Goal: Information Seeking & Learning: Learn about a topic

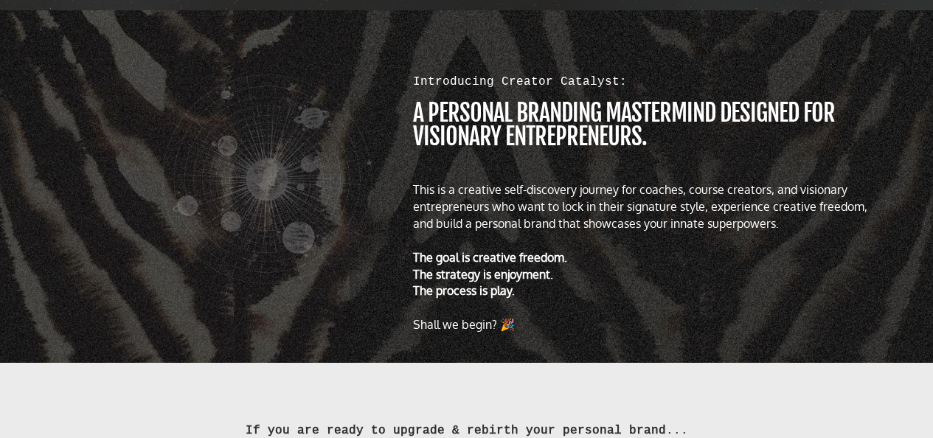
scroll to position [695, 0]
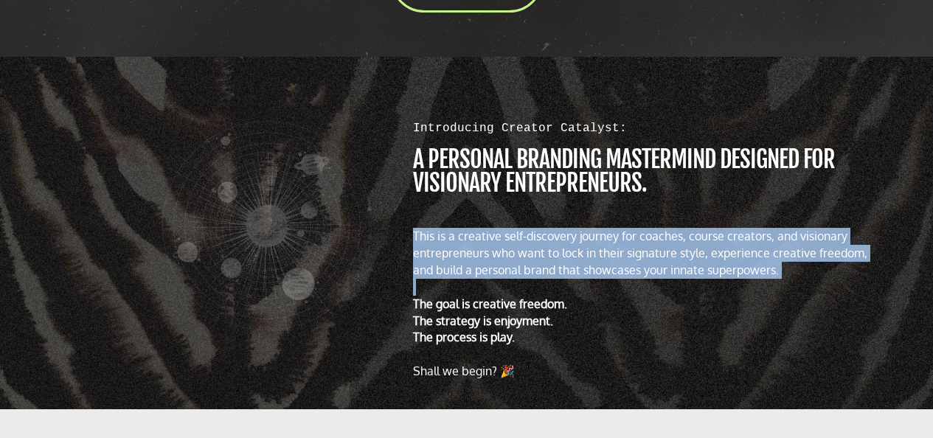
drag, startPoint x: 414, startPoint y: 243, endPoint x: 830, endPoint y: 281, distance: 417.7
click at [830, 281] on div "This is a creative self-discovery journey for coaches, course creators, and vis…" at bounding box center [646, 304] width 467 height 152
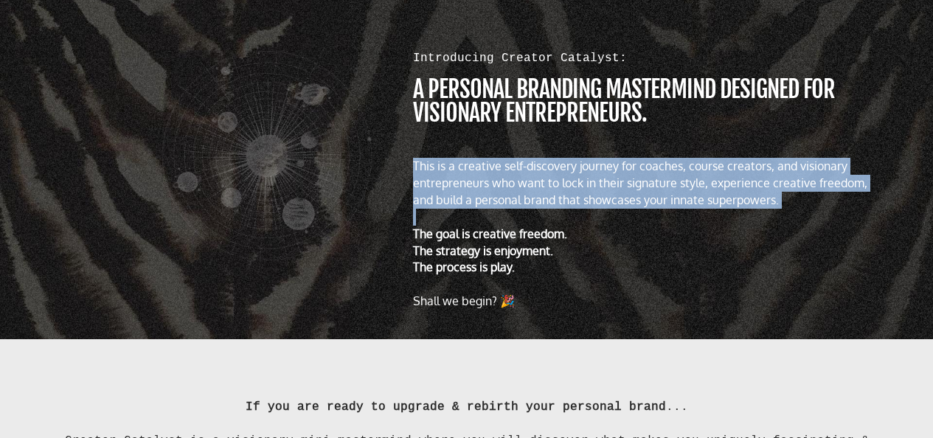
scroll to position [706, 0]
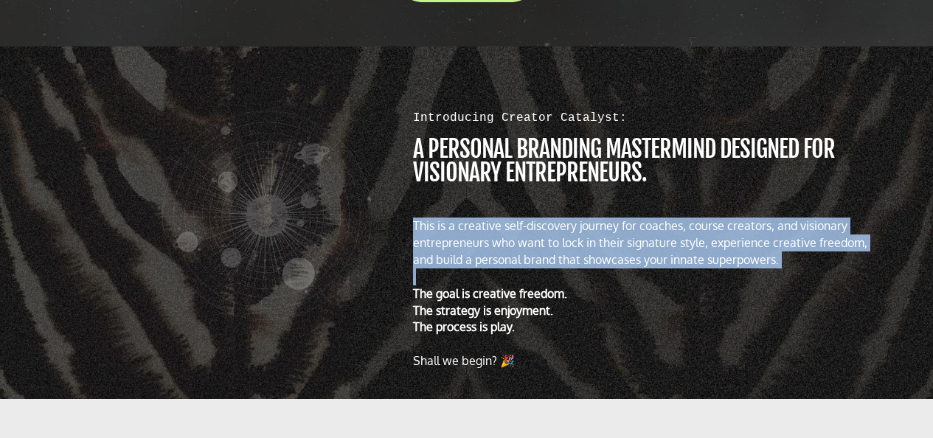
click at [806, 264] on div "This is a creative self-discovery journey for coaches, course creators, and vis…" at bounding box center [646, 243] width 467 height 51
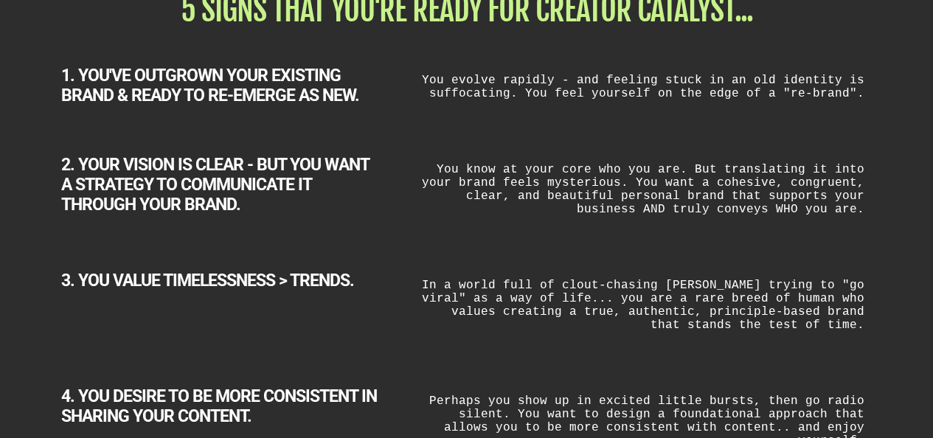
scroll to position [1889, 0]
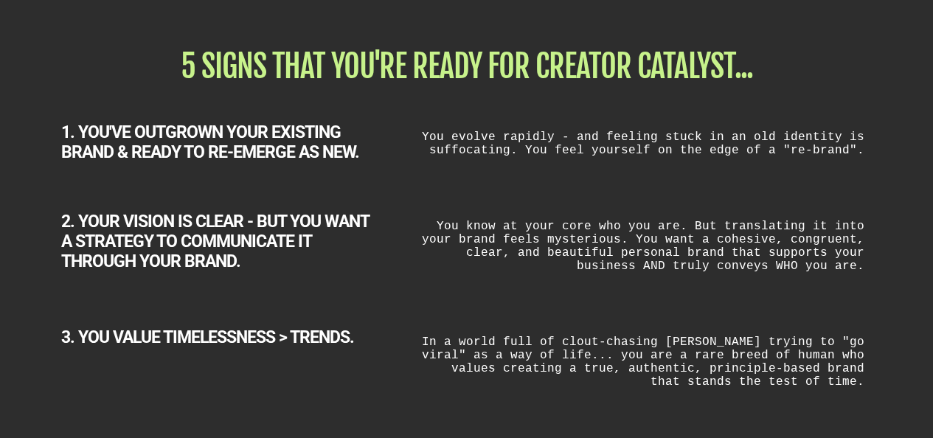
click at [814, 189] on div "2. YOUR VISION IS CLEAR - BUT YOU WANT A STRATEGY TO COMMUNICATE IT THROUGH YOU…" at bounding box center [466, 236] width 863 height 116
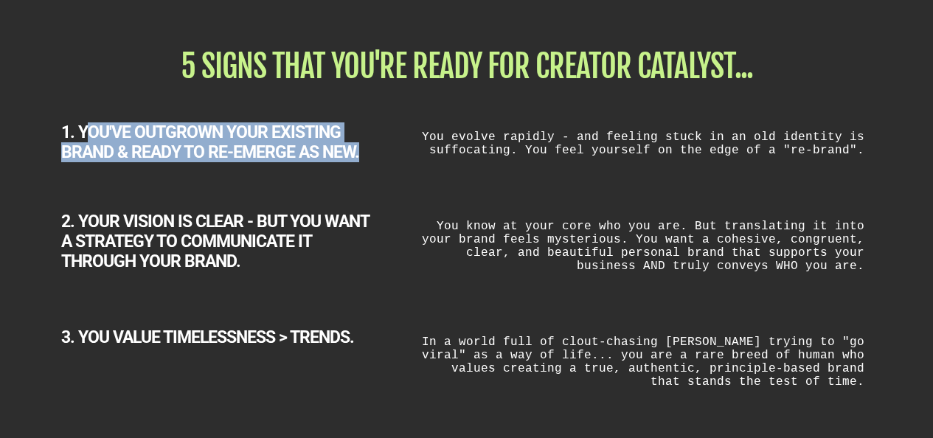
drag, startPoint x: 87, startPoint y: 133, endPoint x: 106, endPoint y: 107, distance: 32.7
click at [369, 167] on div "1. YOU'VE OUTGROWN YOUR EXISTING BRAND & READY TO RE-EMERGE AS NEW. You evolve …" at bounding box center [466, 133] width 863 height 89
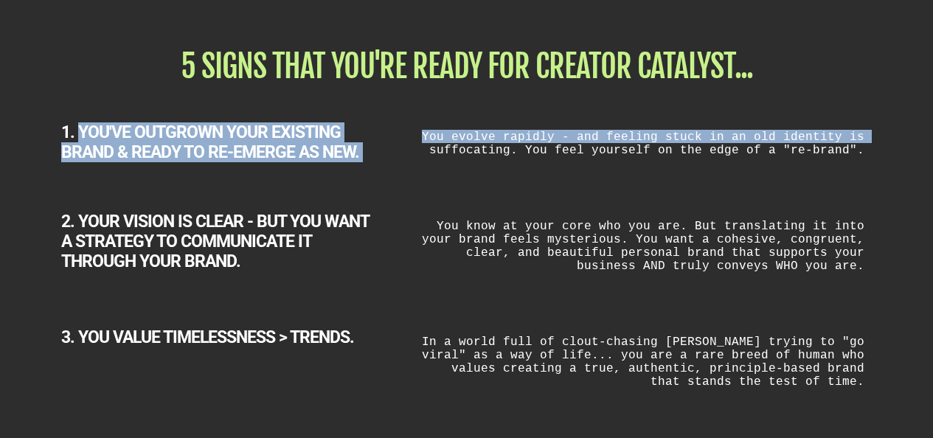
drag, startPoint x: 82, startPoint y: 132, endPoint x: 391, endPoint y: 150, distance: 309.5
click at [397, 156] on div "1. YOU'VE OUTGROWN YOUR EXISTING BRAND & READY TO RE-EMERGE AS NEW. You evolve …" at bounding box center [466, 133] width 863 height 89
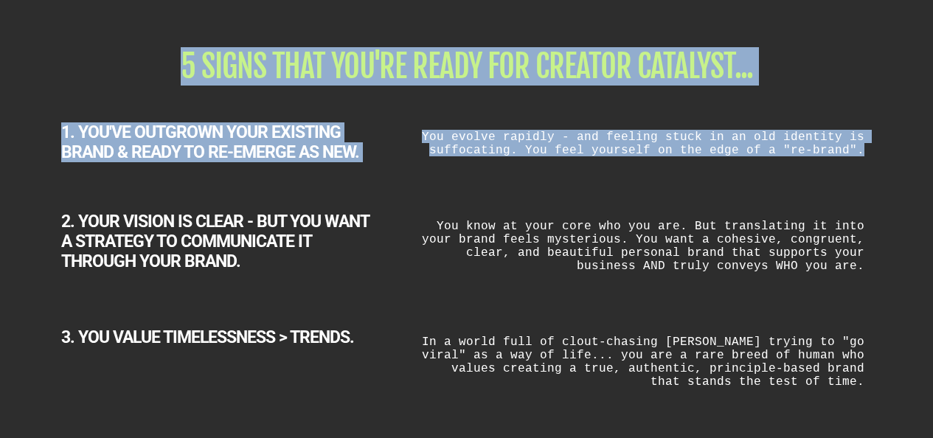
drag, startPoint x: 167, startPoint y: 63, endPoint x: 836, endPoint y: 163, distance: 677.0
click at [863, 167] on div "5 SIGNS THAT YOU'RE READY FOR CREATOR CATALYST... 1. YOU'VE OUTGROWN YOUR EXIST…" at bounding box center [466, 338] width 863 height 605
copy div "5 SIGNS THAT YOU'RE READY FOR CREATOR CATALYST... 1. YOU'VE OUTGROWN YOUR EXIST…"
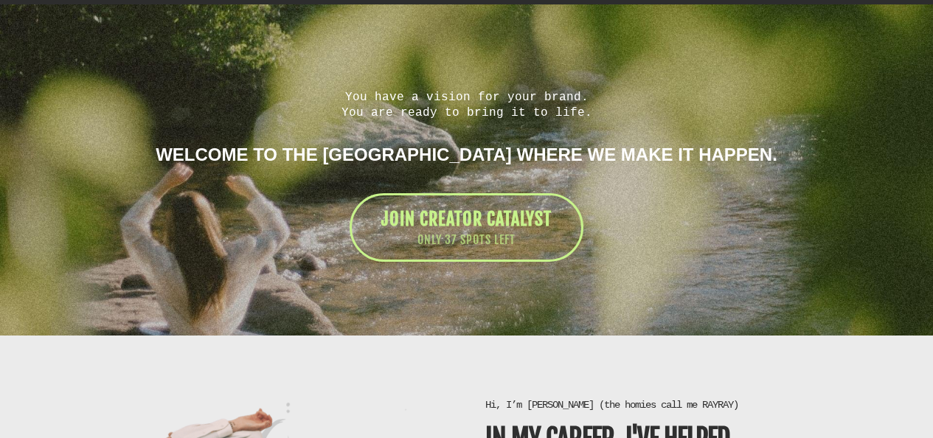
scroll to position [2236, 0]
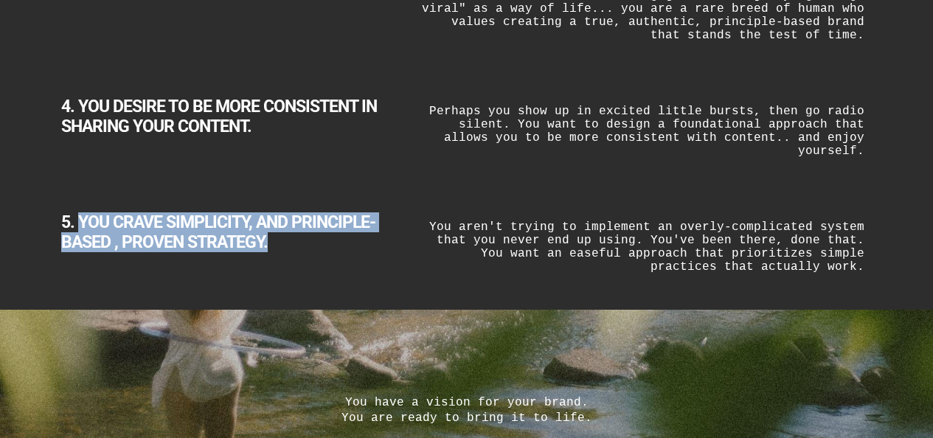
drag, startPoint x: 274, startPoint y: 238, endPoint x: 79, endPoint y: 218, distance: 196.4
click at [79, 218] on div "5. YOU CRAVE SIMPLICITY, AND PRINCIPLE-BASED , PROVEN STRATEGY." at bounding box center [219, 232] width 316 height 40
click at [215, 212] on b "5. YOU CRAVE SIMPLICITY, AND PRINCIPLE-BASED , PROVEN STRATEGY." at bounding box center [218, 232] width 314 height 40
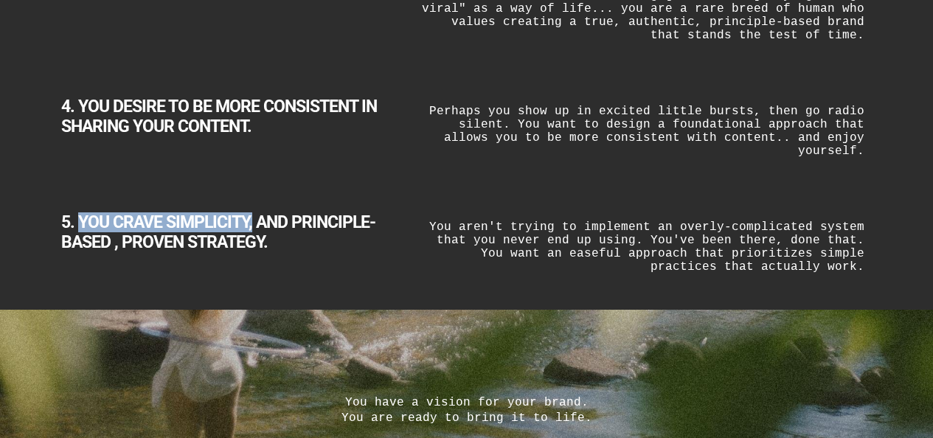
drag, startPoint x: 252, startPoint y: 212, endPoint x: 80, endPoint y: 215, distance: 171.9
click at [80, 215] on b "5. YOU CRAVE SIMPLICITY, AND PRINCIPLE-BASED , PROVEN STRATEGY." at bounding box center [218, 232] width 314 height 40
copy b "YOU CRAVE SIMPLICITY,"
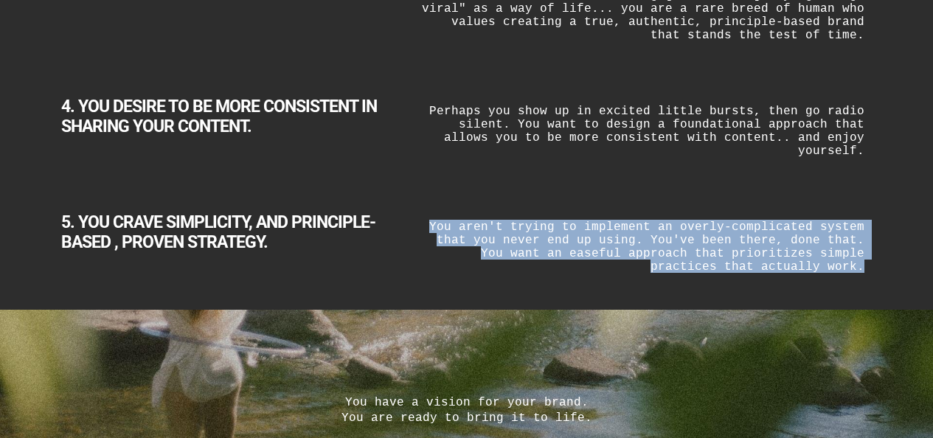
drag, startPoint x: 448, startPoint y: 222, endPoint x: 874, endPoint y: 269, distance: 428.1
click at [874, 270] on div "You aren't trying to implement an overly-complicated system that you never end …" at bounding box center [643, 246] width 473 height 68
copy div "You aren't trying to implement an overly-complicated system that you never end …"
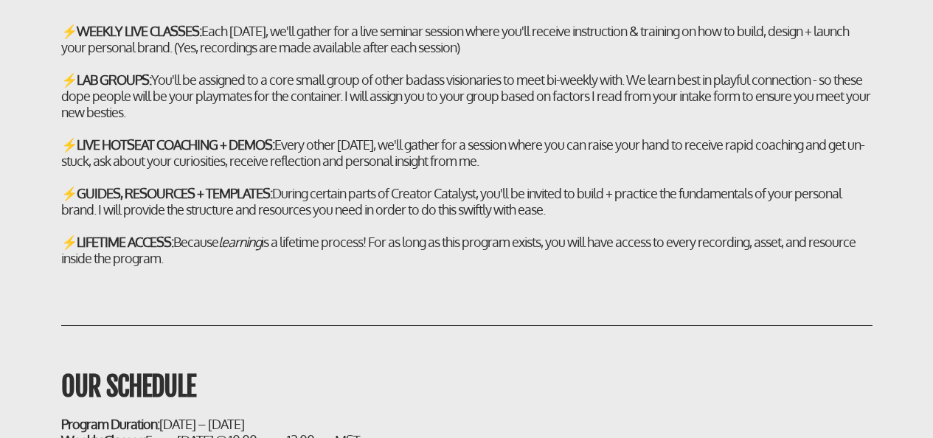
scroll to position [4516, 0]
drag, startPoint x: 682, startPoint y: 166, endPoint x: 588, endPoint y: 176, distance: 94.2
click at [717, 170] on div "⚡ LIVE HOTSEAT COACHING + DEMOS: Every other [DATE], we'll gather for a session…" at bounding box center [466, 153] width 811 height 32
copy div "receive rapid coaching and get un-stuck, ask about your curiosities, receive re…"
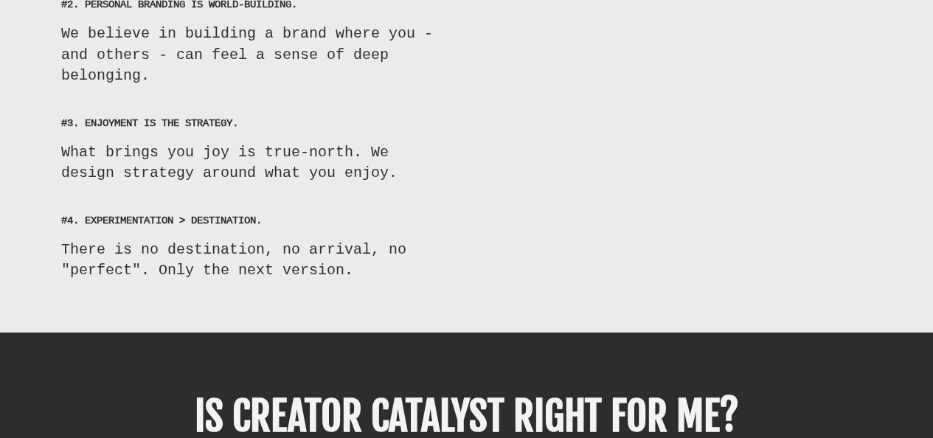
scroll to position [9049, 0]
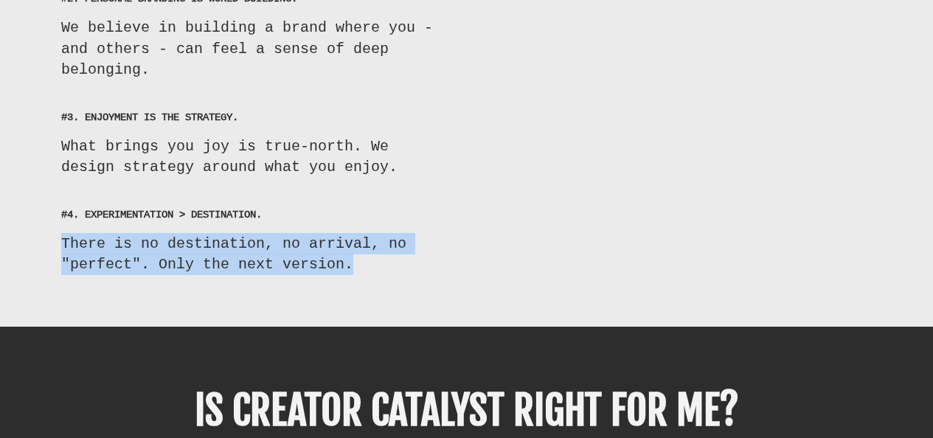
drag, startPoint x: 353, startPoint y: 236, endPoint x: 56, endPoint y: 225, distance: 297.4
click at [46, 223] on div "#4. EXPERIMENTATION > DESTINATION. There is no destination, no arrival, no "per…" at bounding box center [255, 241] width 424 height 68
copy div "There is no destination, no arrival, no "perfect". Only the next version."
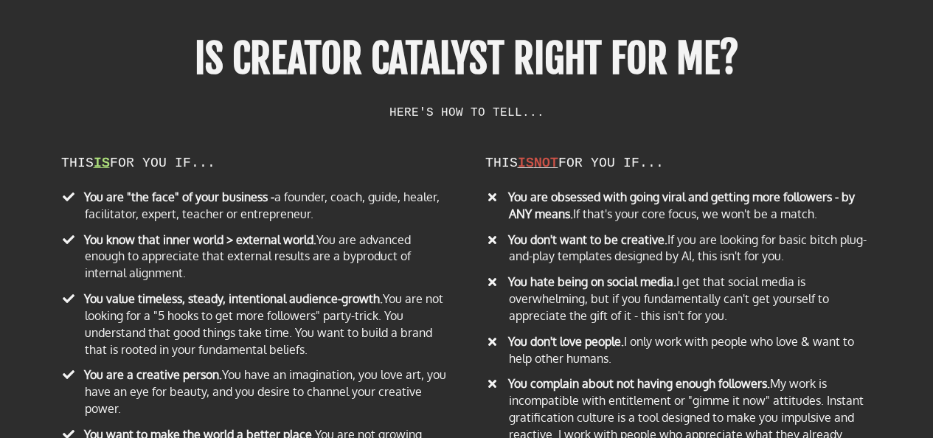
scroll to position [9461, 0]
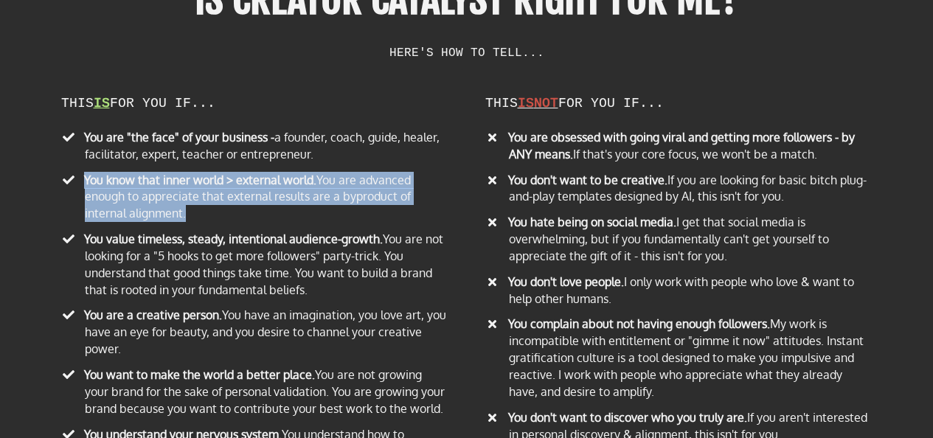
drag, startPoint x: 81, startPoint y: 154, endPoint x: 216, endPoint y: 183, distance: 138.0
click at [216, 183] on li "​ You know that inner world > external world. You are advanced enough to apprec…" at bounding box center [254, 199] width 387 height 55
copy li "​ You know that inner world > external world. You are advanced enough to apprec…"
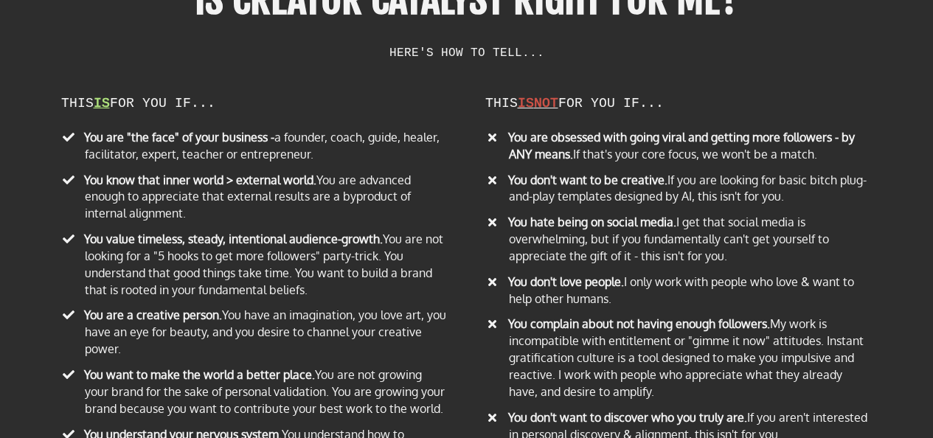
click at [257, 246] on li "​ You value timeless, steady, intentional audience-growth. You are not looking …" at bounding box center [254, 267] width 387 height 72
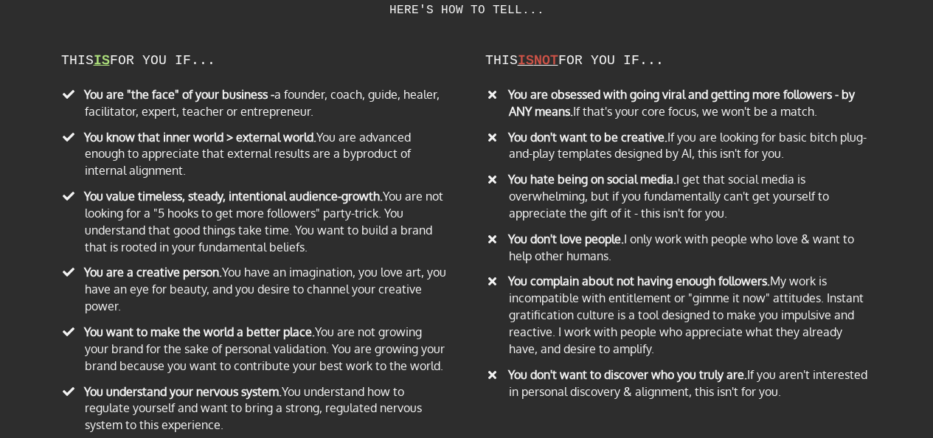
scroll to position [9504, 0]
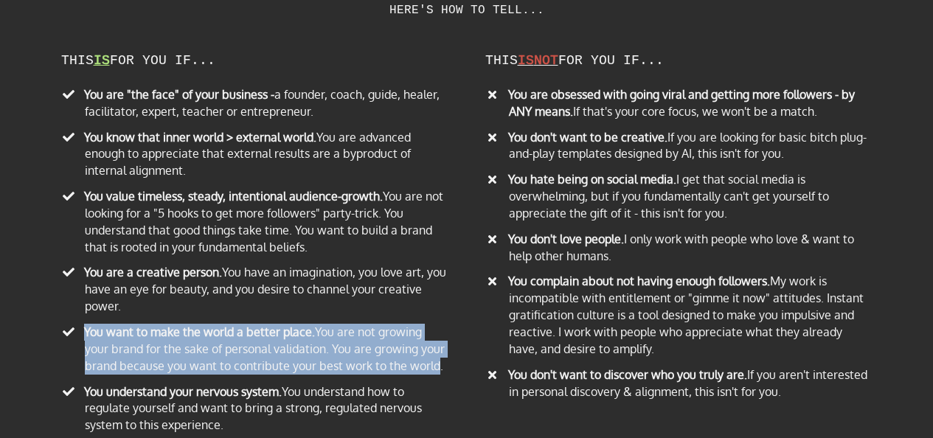
drag, startPoint x: 330, startPoint y: 333, endPoint x: 81, endPoint y: 311, distance: 250.2
click at [81, 324] on li "​ You want to make the world a better place. You are not growing your brand for…" at bounding box center [254, 351] width 387 height 55
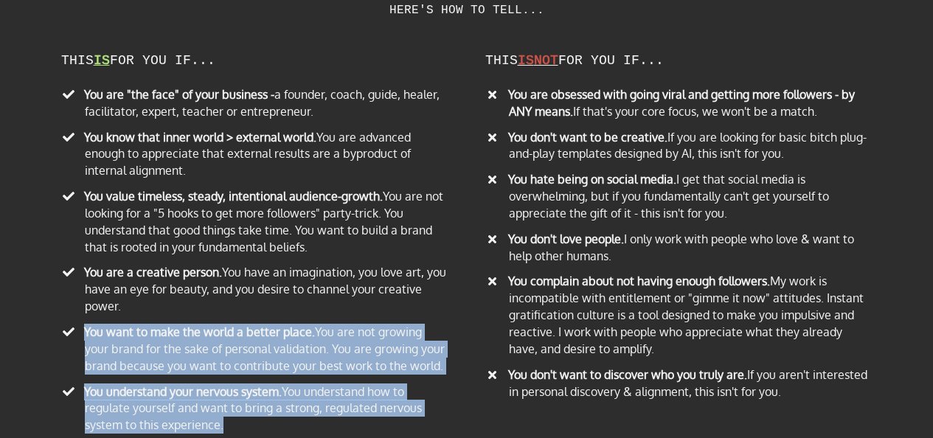
drag, startPoint x: 252, startPoint y: 403, endPoint x: 86, endPoint y: 316, distance: 187.7
click at [86, 316] on ul "You are "the face" of your business - a founder, coach, guide, healer, facilita…" at bounding box center [254, 262] width 387 height 352
copy ul "You want to make the world a better place. You are not growing your brand for t…"
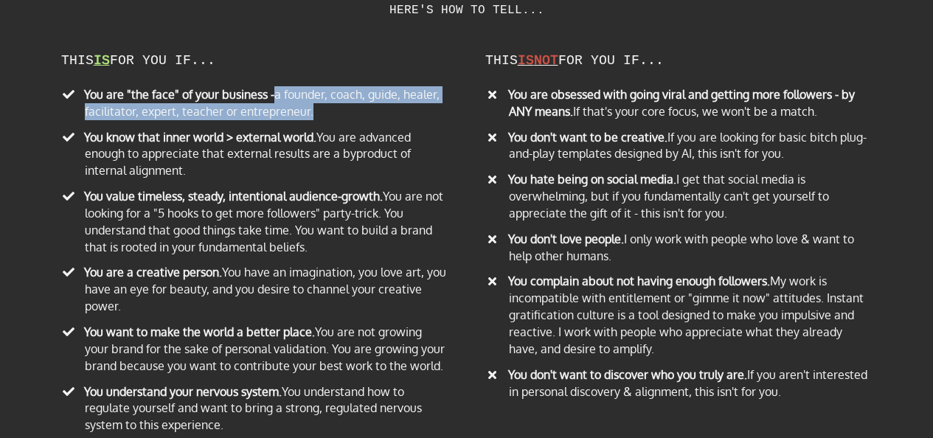
drag, startPoint x: 273, startPoint y: 74, endPoint x: 316, endPoint y: 91, distance: 46.7
click at [316, 91] on li "You are "the face" of your business - a founder, coach, guide, healer, facilita…" at bounding box center [254, 105] width 387 height 38
copy li "a founder, coach, guide, healer, facilitator, expert, teacher or entrepreneur."
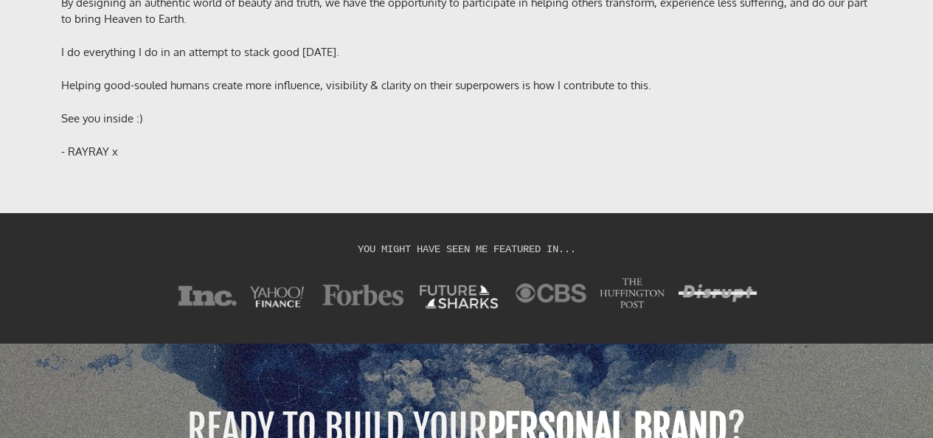
scroll to position [11624, 0]
